Goal: Information Seeking & Learning: Learn about a topic

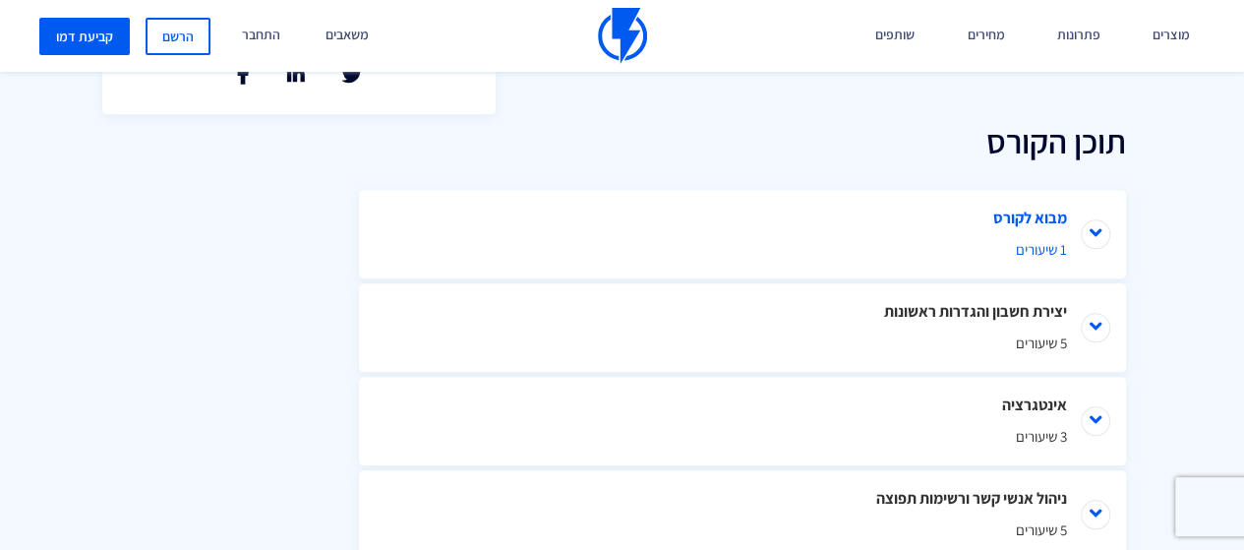
click at [1015, 249] on span "1 שיעורים" at bounding box center [742, 249] width 649 height 21
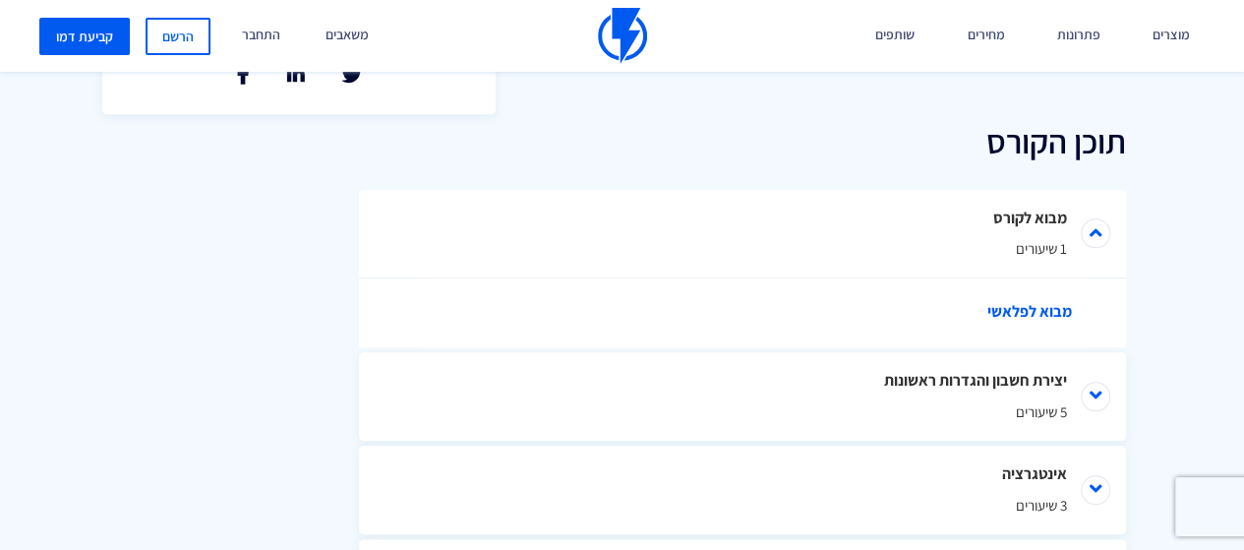
click at [1039, 308] on link "מבוא לפלאשי" at bounding box center [752, 312] width 669 height 69
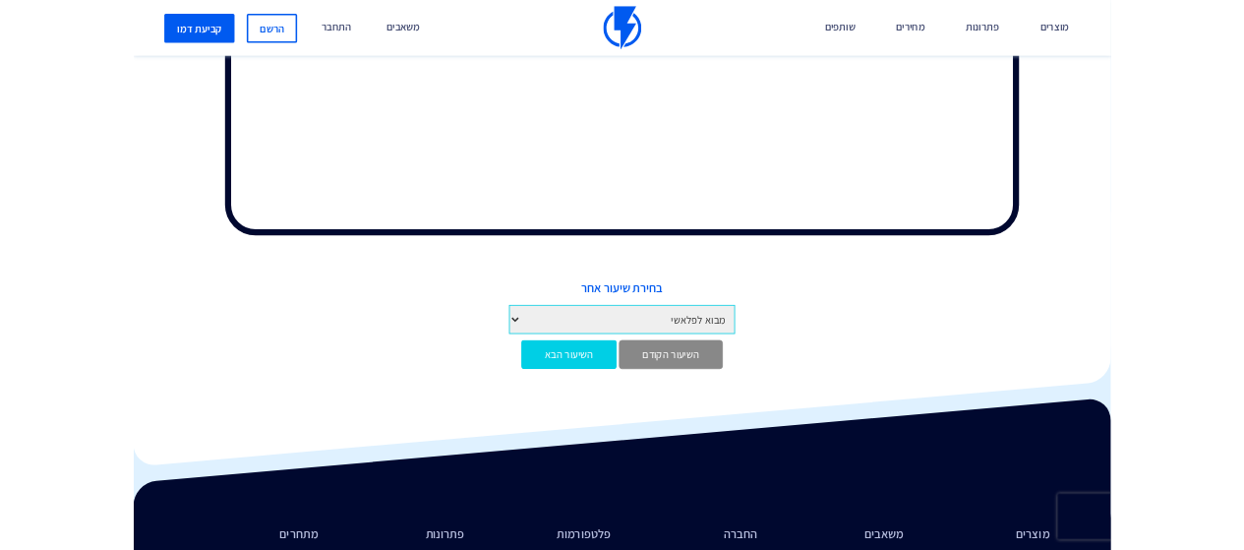
scroll to position [845, 0]
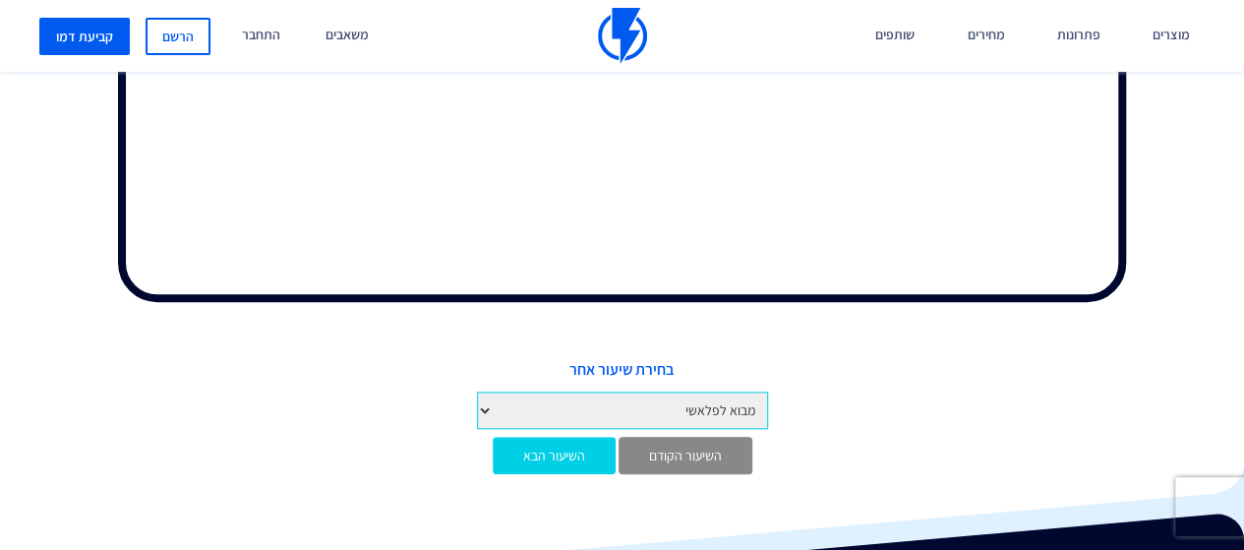
click at [811, 379] on span "בחירת שיעור אחר" at bounding box center [622, 370] width 1215 height 23
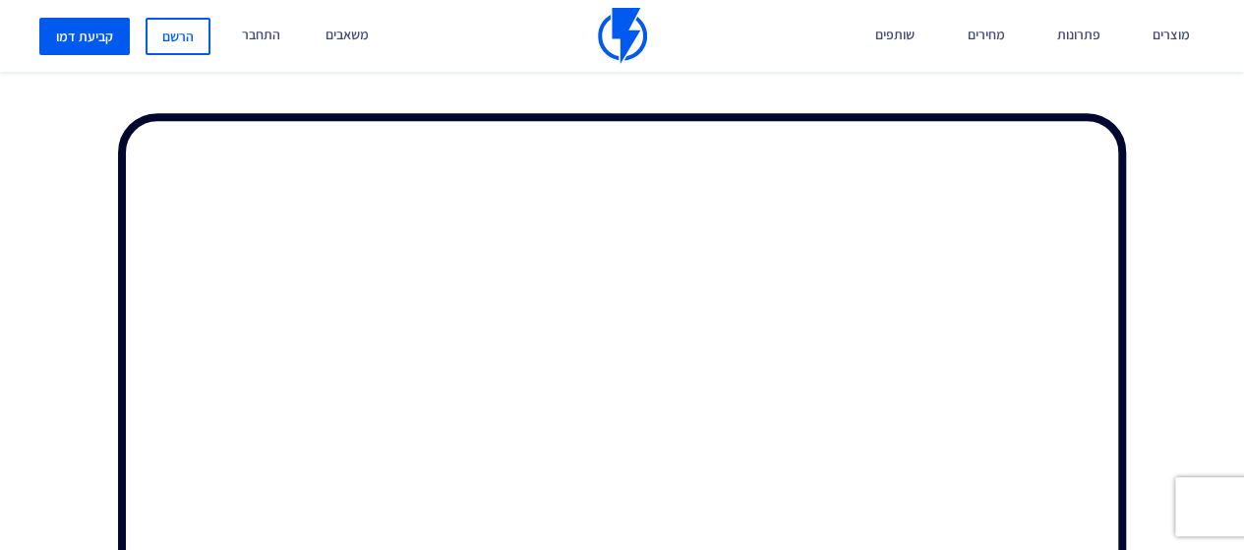
scroll to position [648, 0]
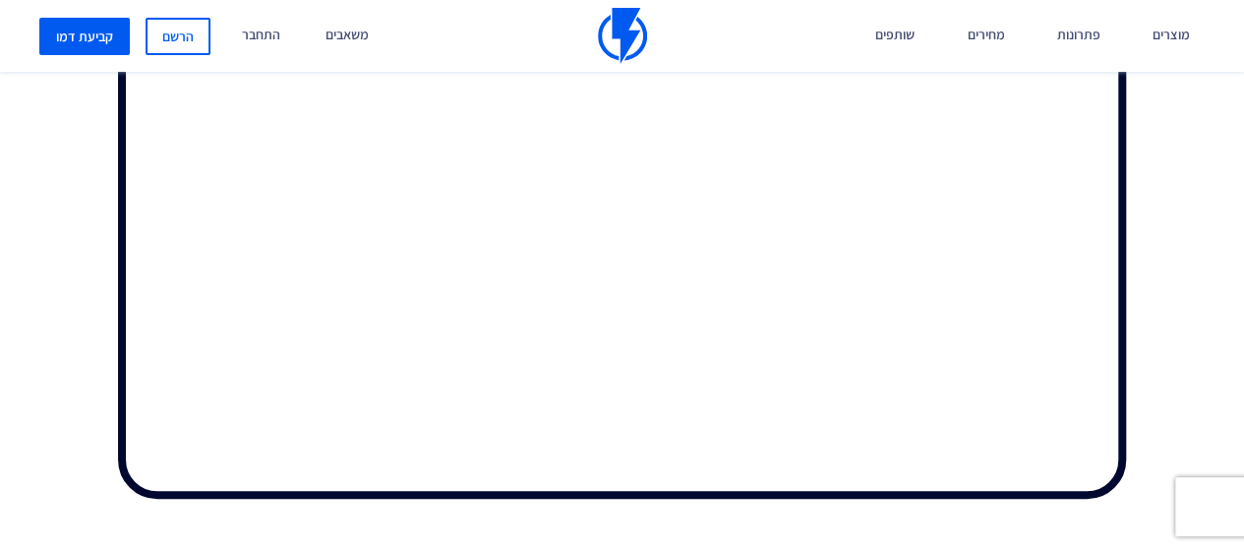
click at [1083, 549] on iframe at bounding box center [622, 275] width 1244 height 550
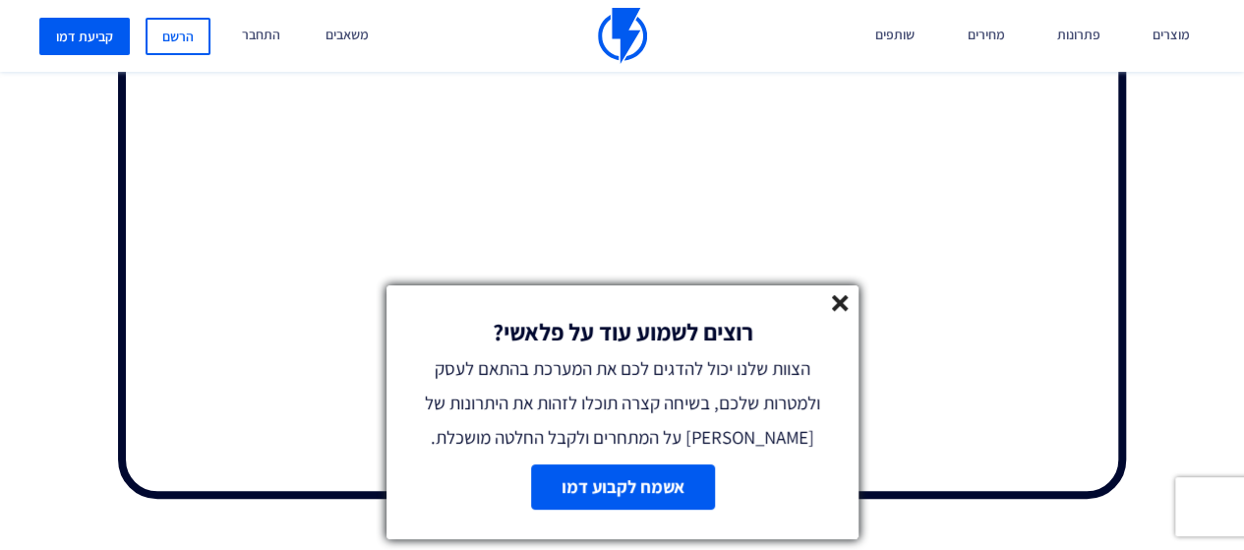
click at [842, 302] on line at bounding box center [840, 303] width 14 height 14
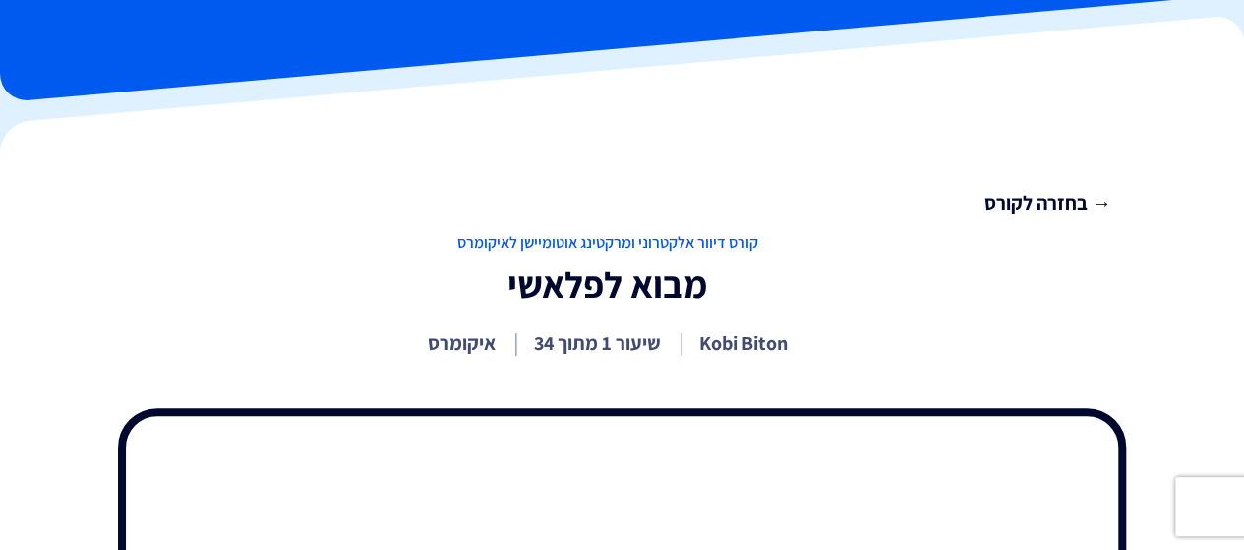
scroll to position [0, 0]
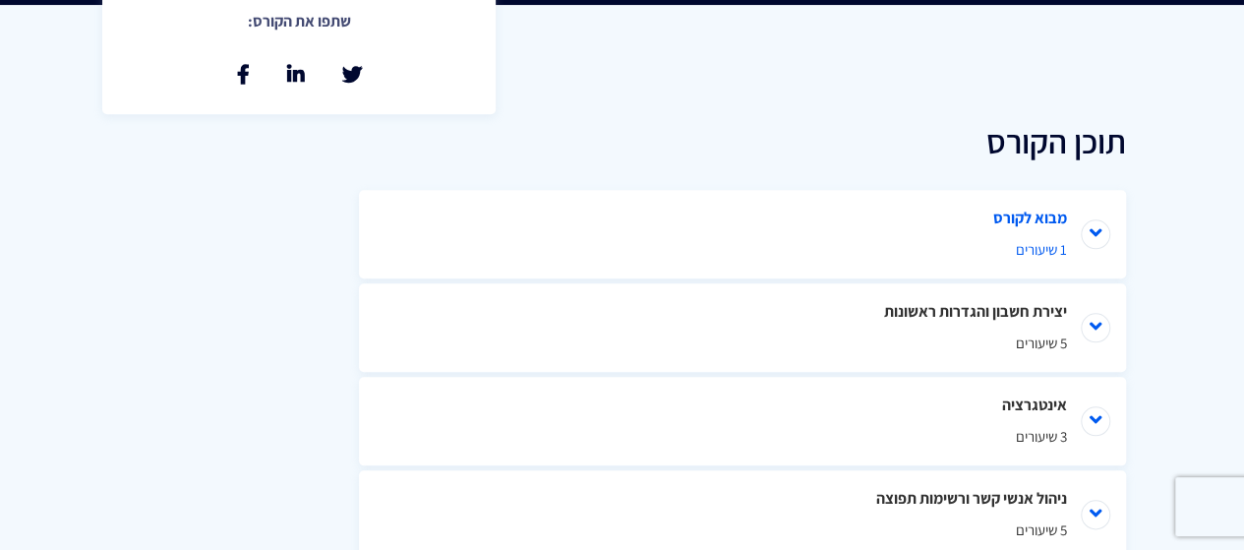
scroll to position [885, 0]
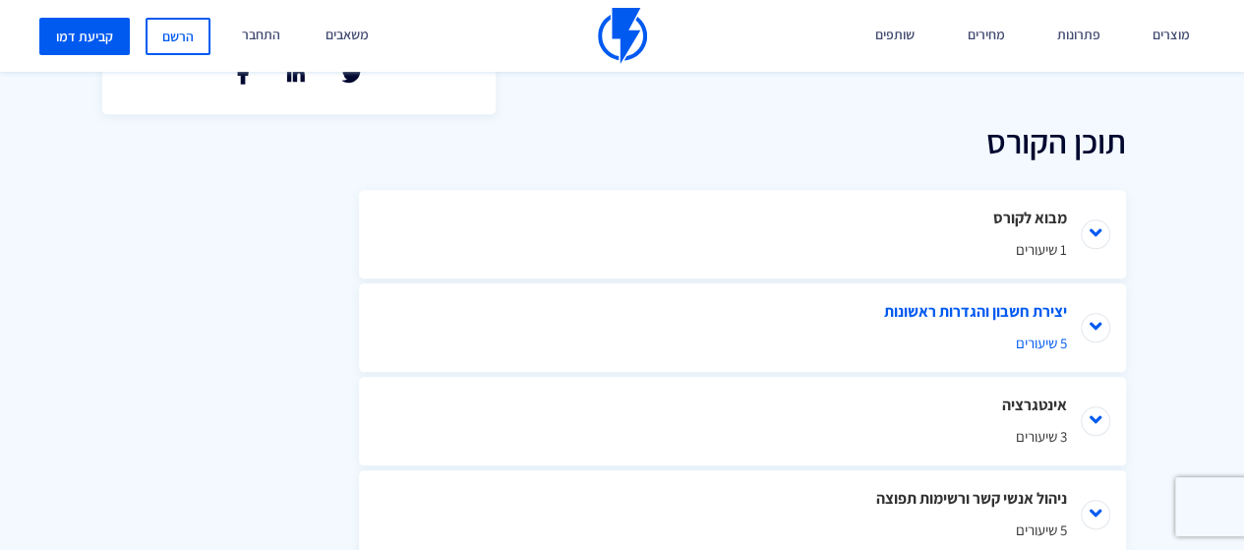
click at [1017, 343] on span "5 שיעורים" at bounding box center [742, 342] width 649 height 21
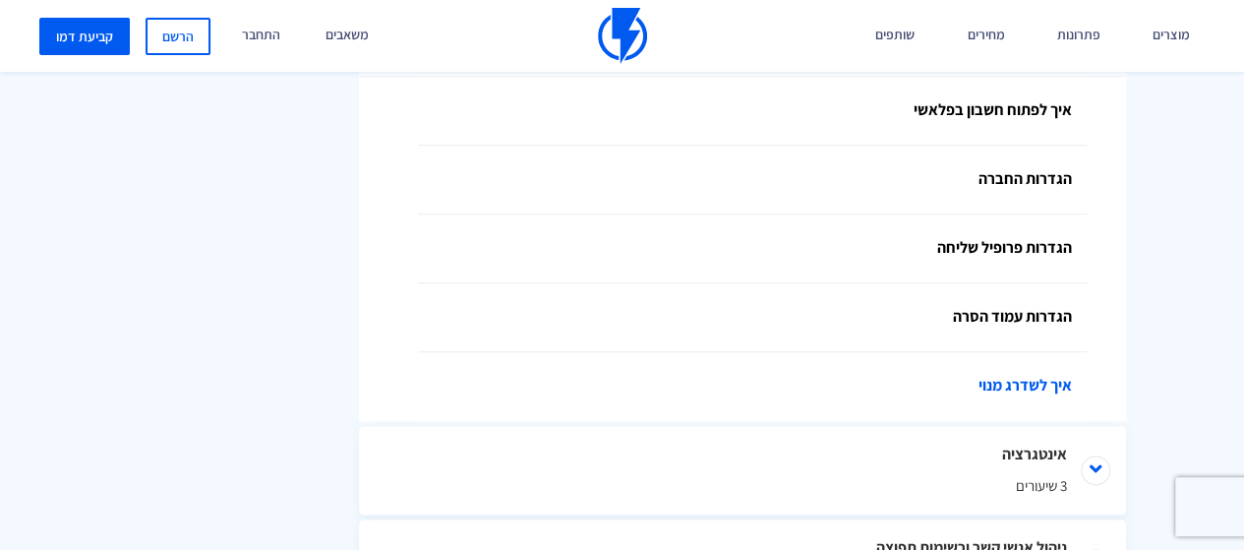
scroll to position [1377, 0]
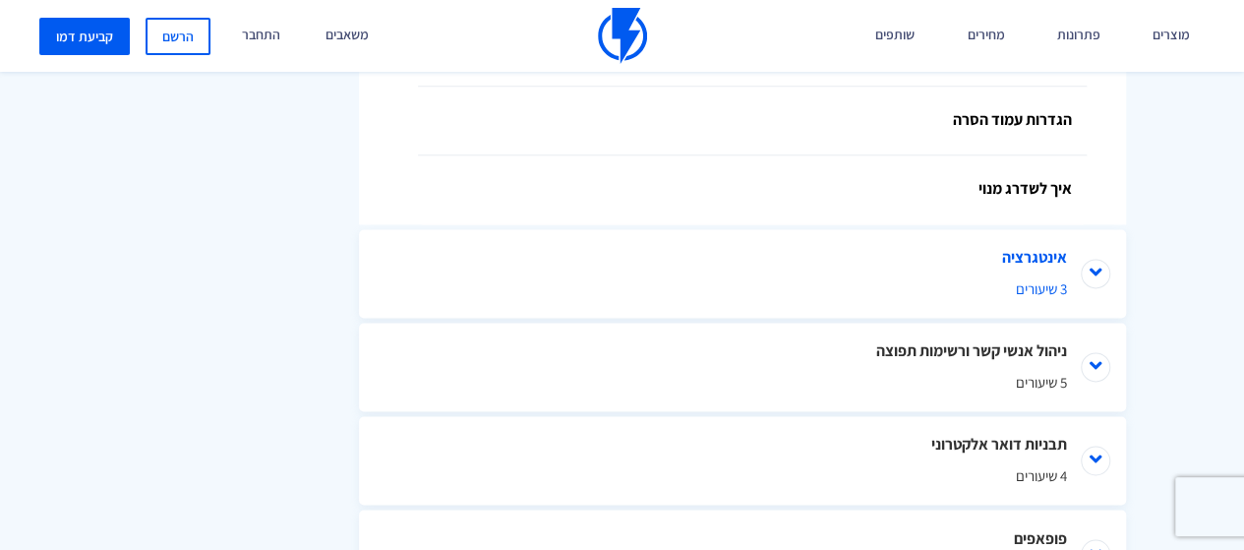
click at [1098, 282] on li "אינטגרציה 3 שיעורים" at bounding box center [742, 273] width 767 height 89
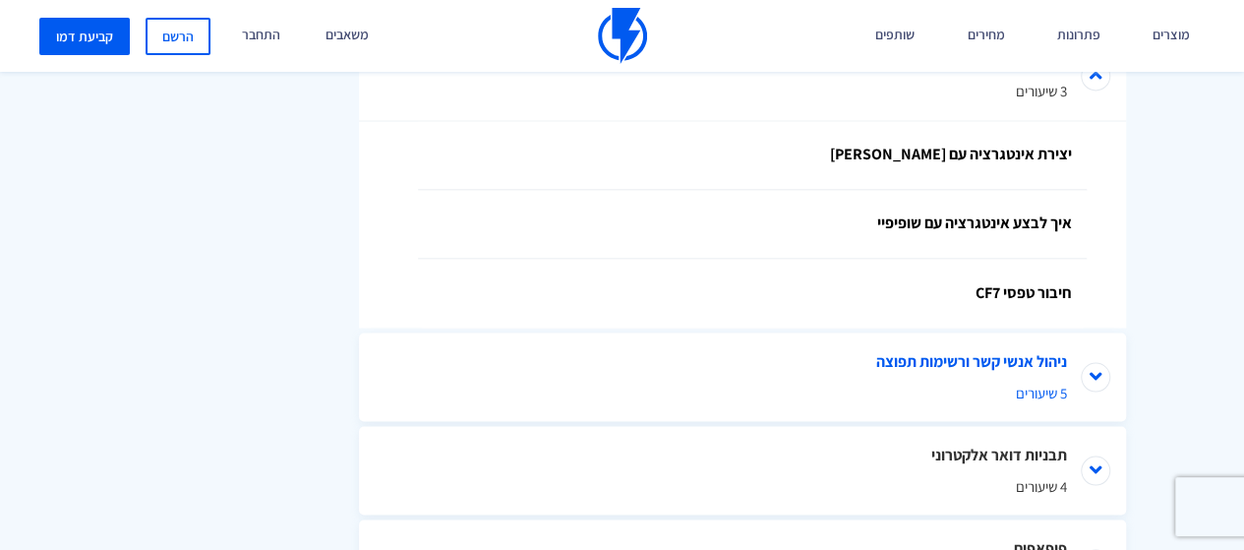
scroll to position [1672, 0]
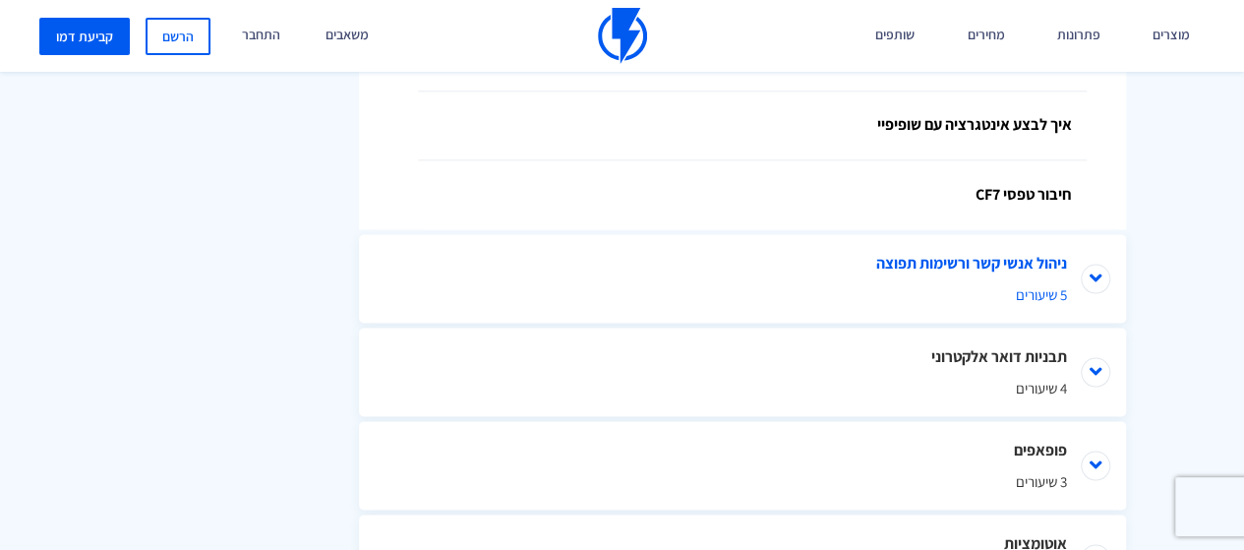
click at [1092, 280] on li "ניהול אנשי קשר ורשימות תפוצה 5 שיעורים" at bounding box center [742, 278] width 767 height 89
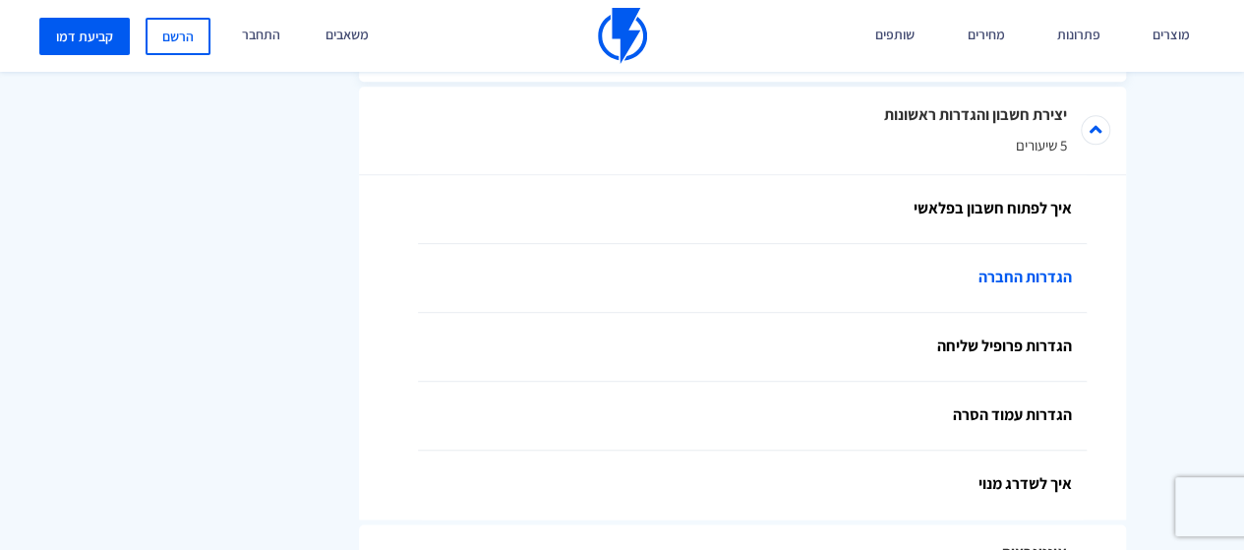
scroll to position [1180, 0]
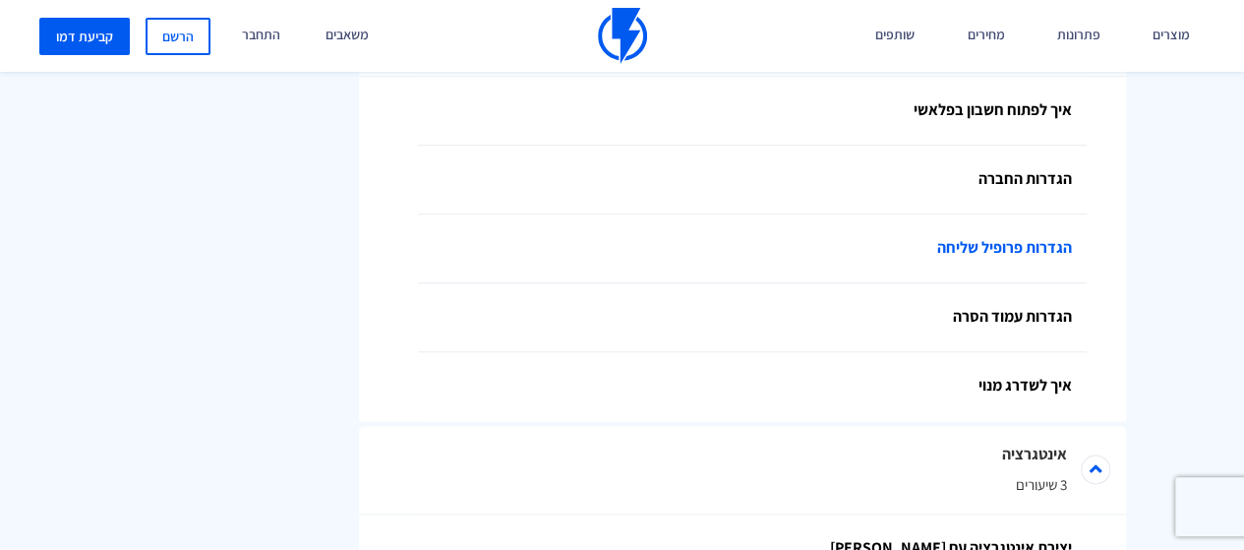
click at [1024, 255] on link "הגדרות פרופיל שליחה" at bounding box center [752, 248] width 669 height 69
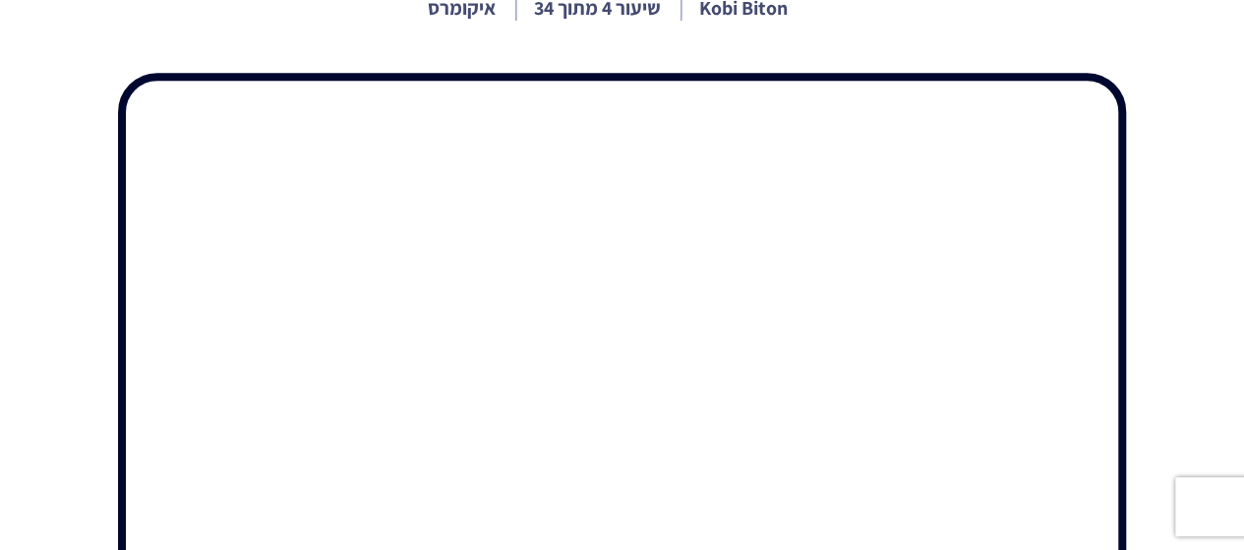
scroll to position [98, 0]
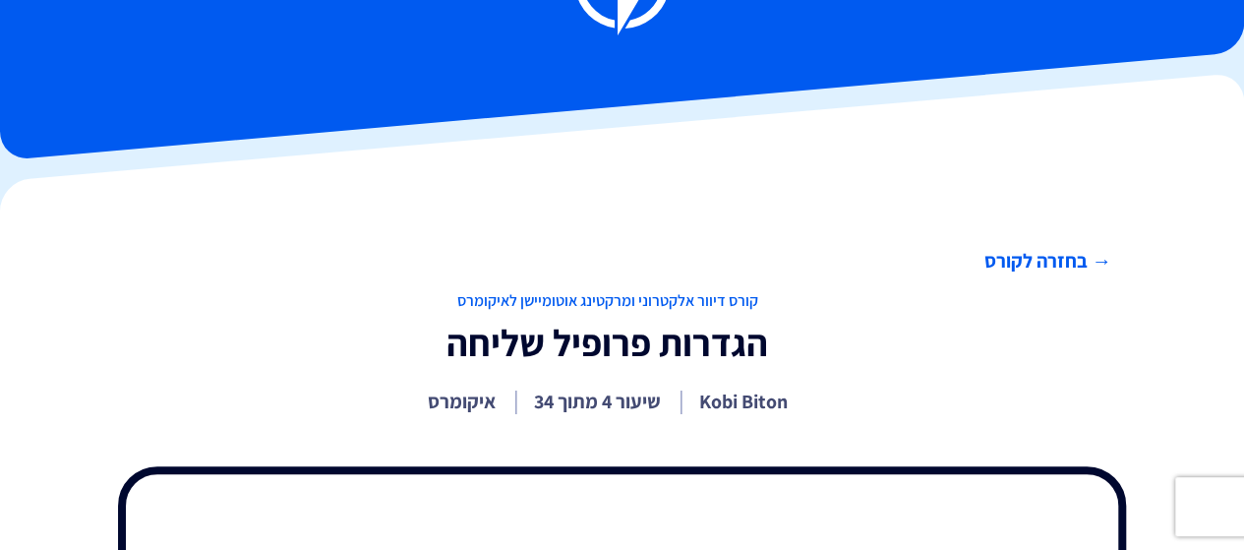
click at [1021, 264] on link "→ בחזרה לקורס" at bounding box center [607, 261] width 1008 height 29
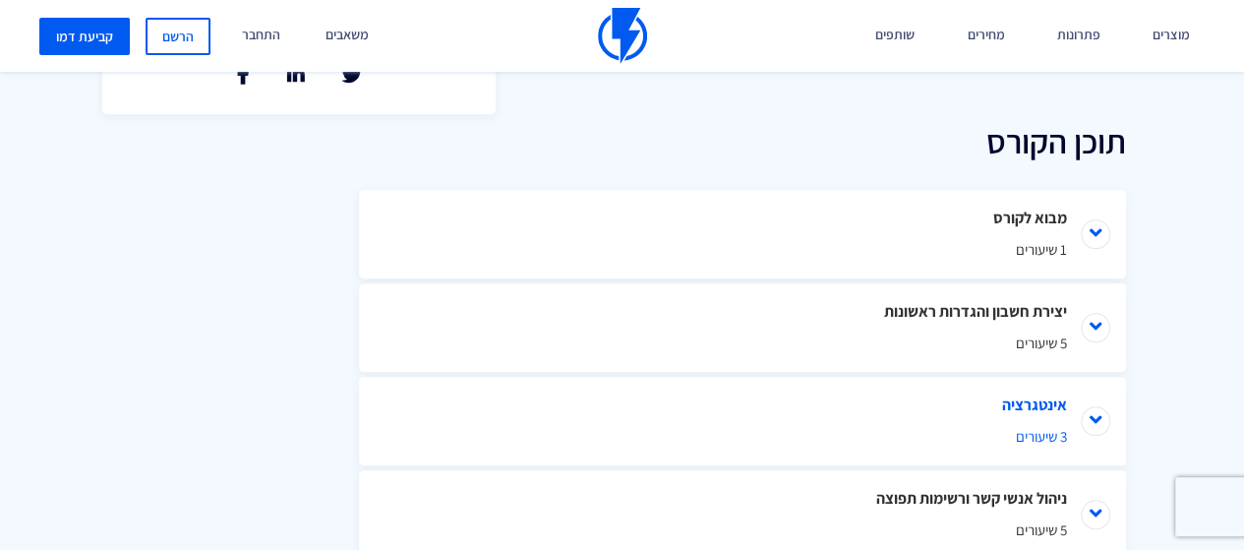
scroll to position [984, 0]
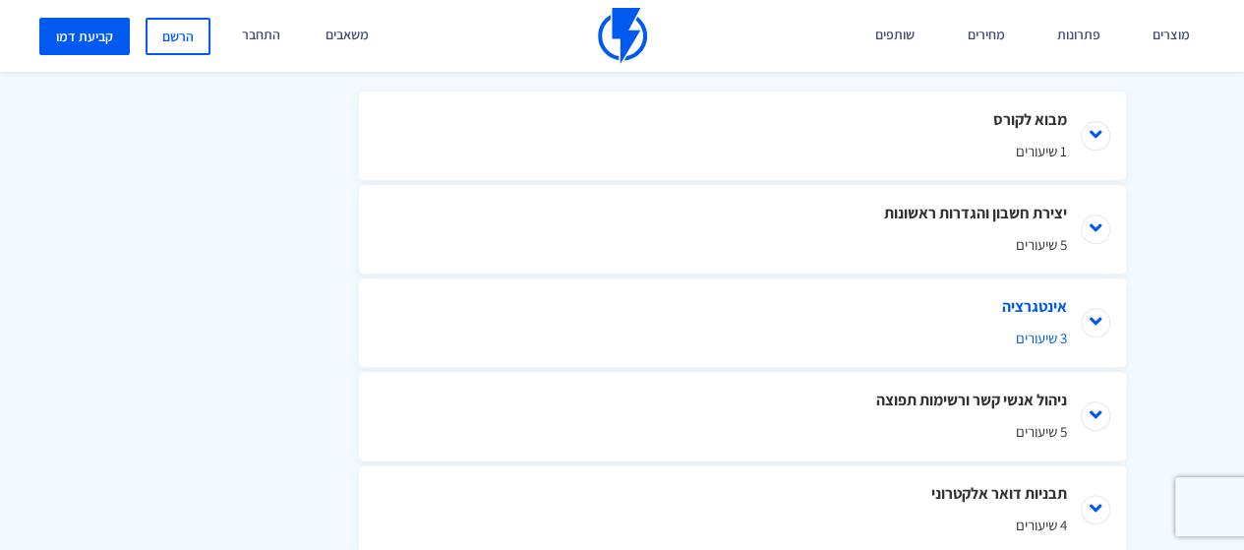
click at [1096, 328] on li "אינטגרציה 3 שיעורים" at bounding box center [742, 322] width 767 height 89
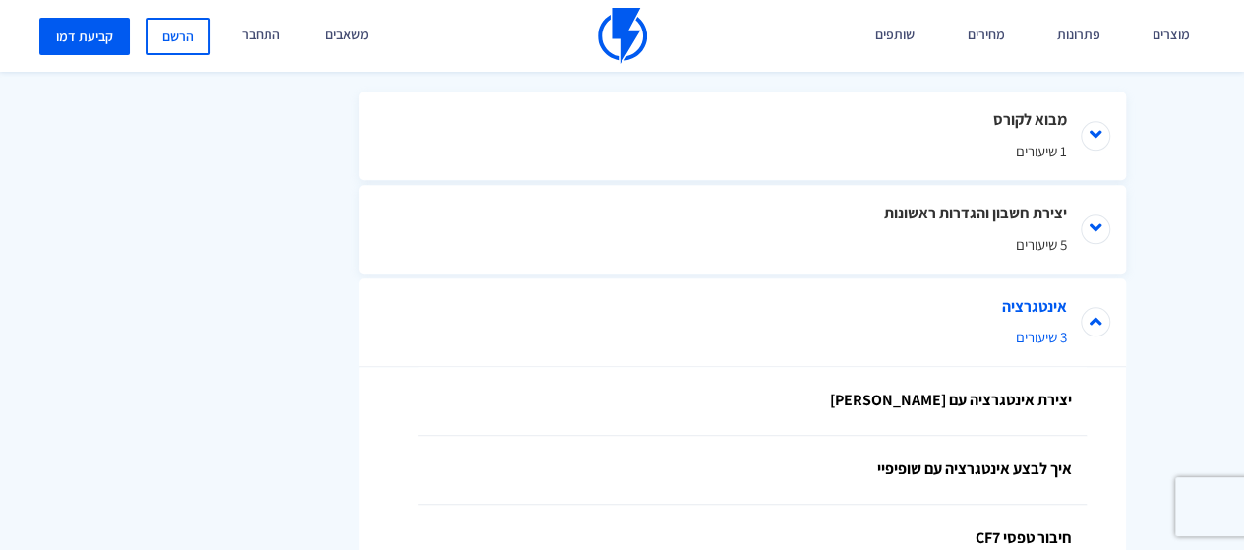
click at [1096, 328] on li "אינטגרציה 3 שיעורים" at bounding box center [742, 322] width 767 height 89
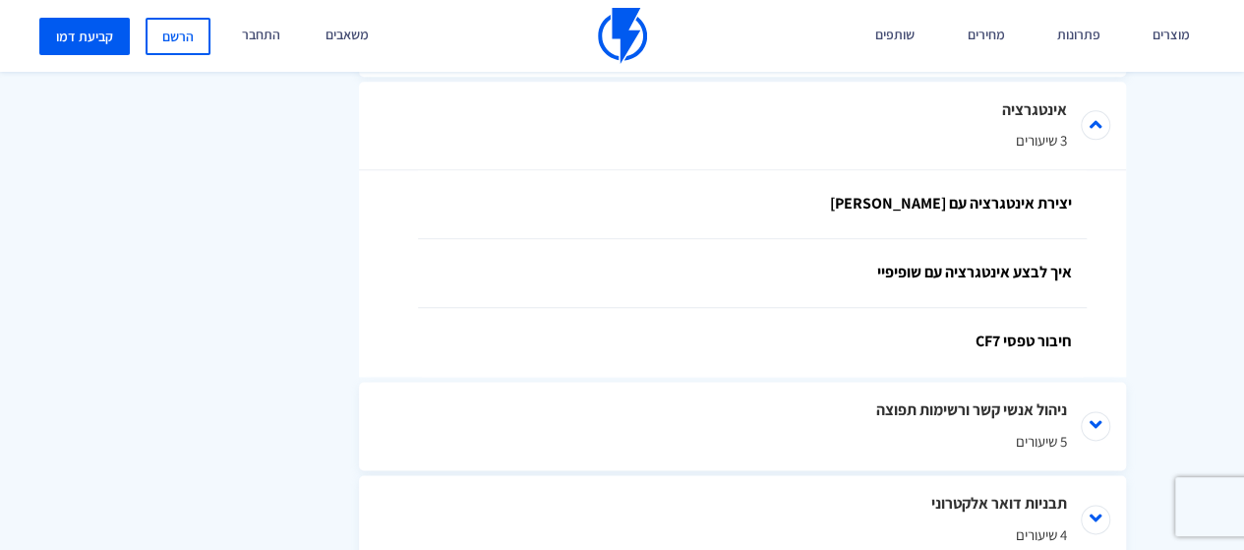
scroll to position [1082, 0]
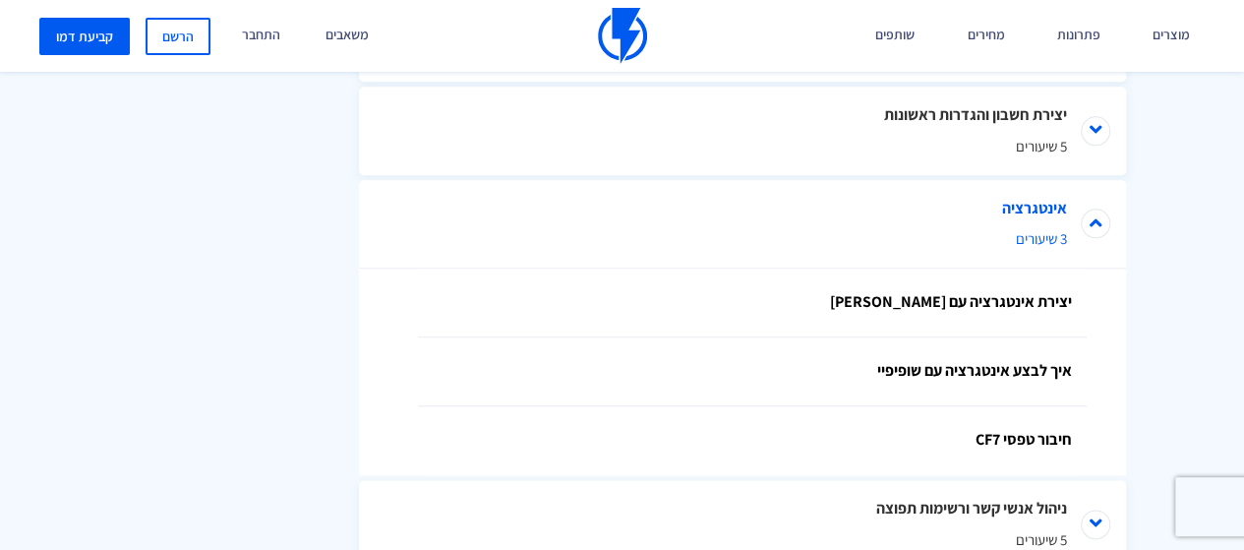
click at [1092, 227] on li "אינטגרציה 3 שיעורים" at bounding box center [742, 224] width 767 height 89
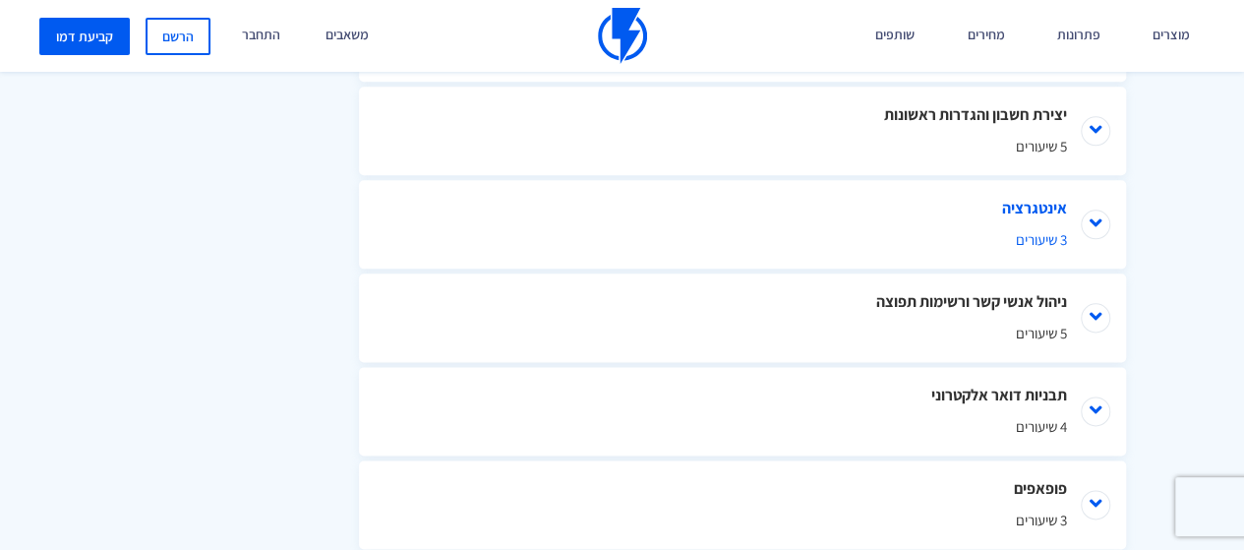
click at [1092, 237] on li "אינטגרציה 3 שיעורים" at bounding box center [742, 224] width 767 height 89
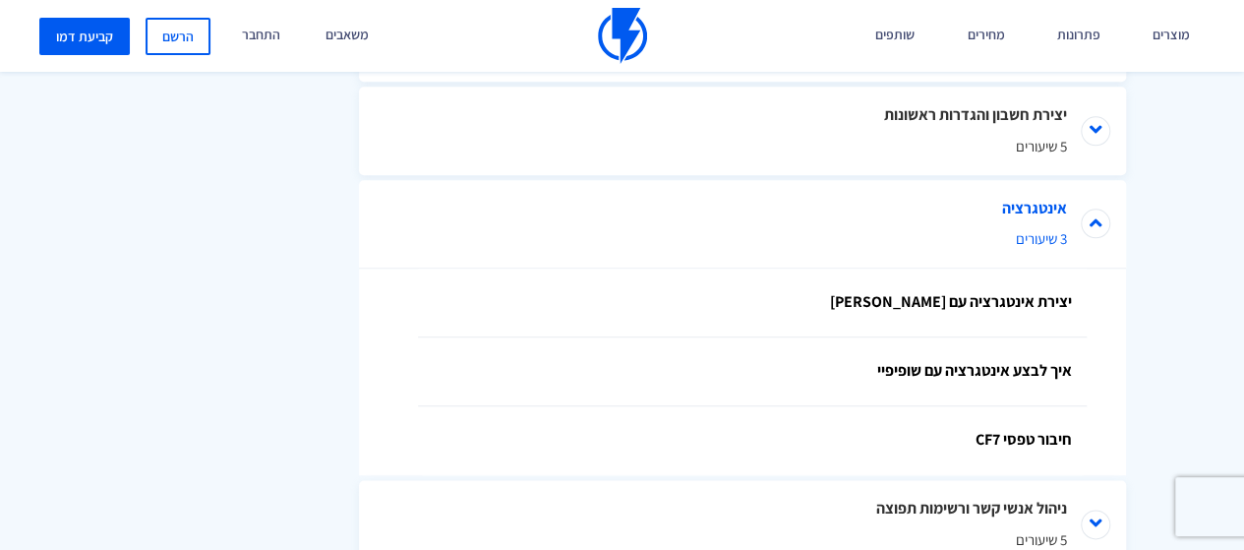
click at [1092, 237] on li "אינטגרציה 3 שיעורים" at bounding box center [742, 224] width 767 height 89
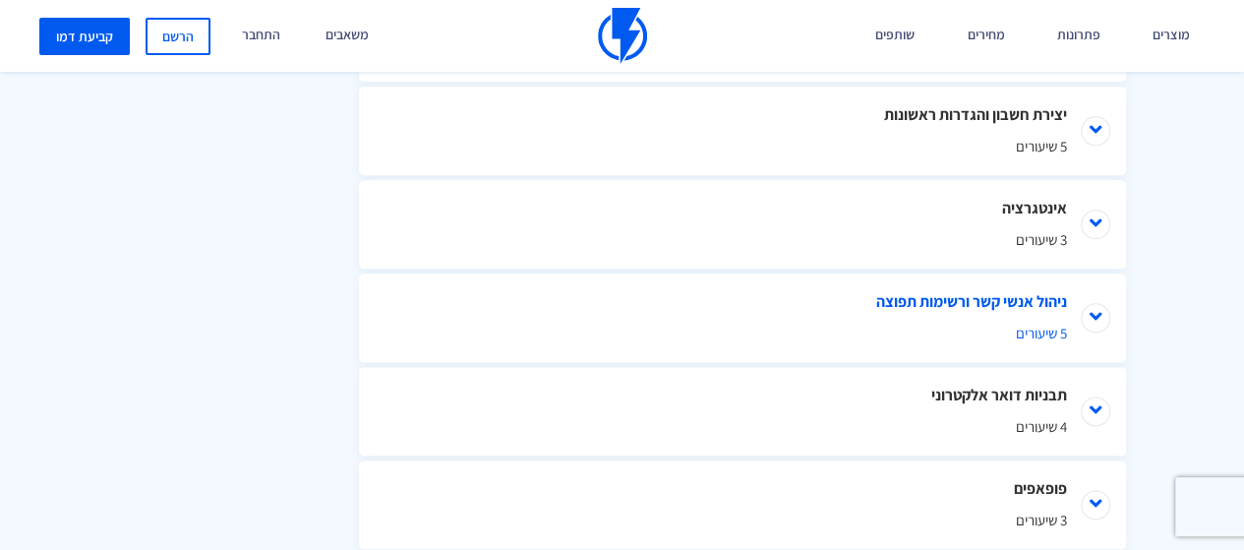
click at [1094, 316] on li "ניהול אנשי קשר ורשימות תפוצה 5 שיעורים" at bounding box center [742, 317] width 767 height 89
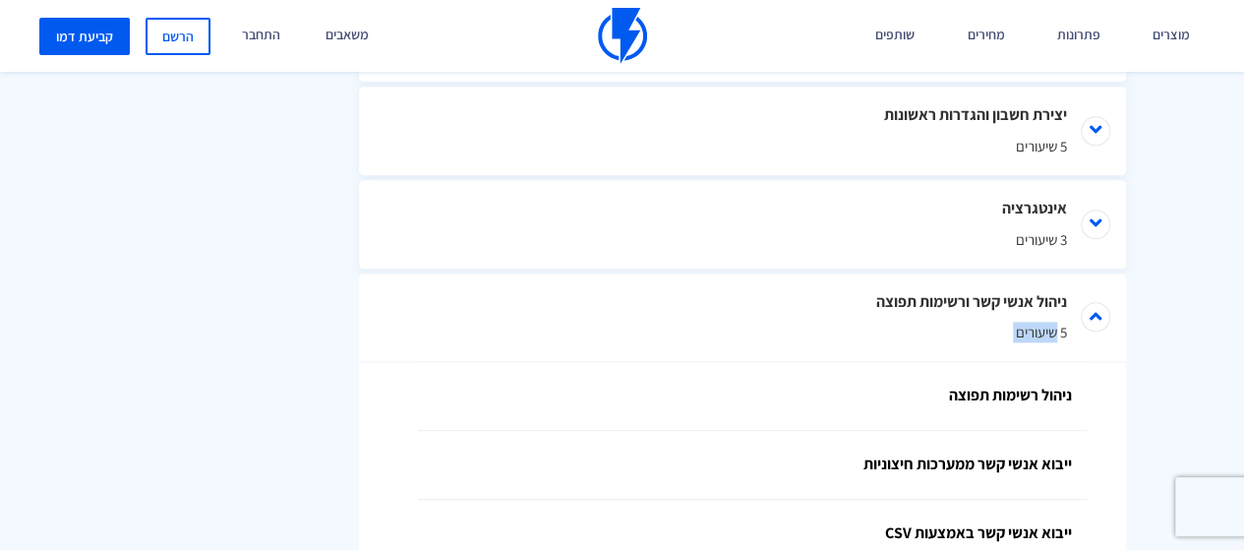
scroll to position [1180, 0]
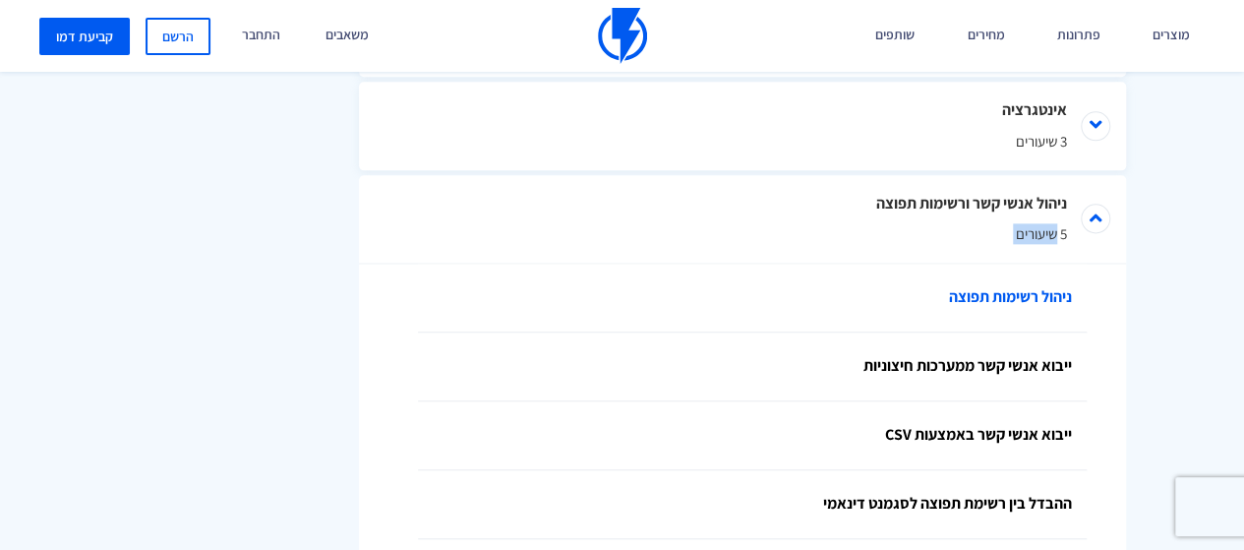
click at [1003, 294] on link "ניהול רשימות תפוצה" at bounding box center [752, 298] width 669 height 69
